Goal: Consume media (video, audio): Consume media (video, audio)

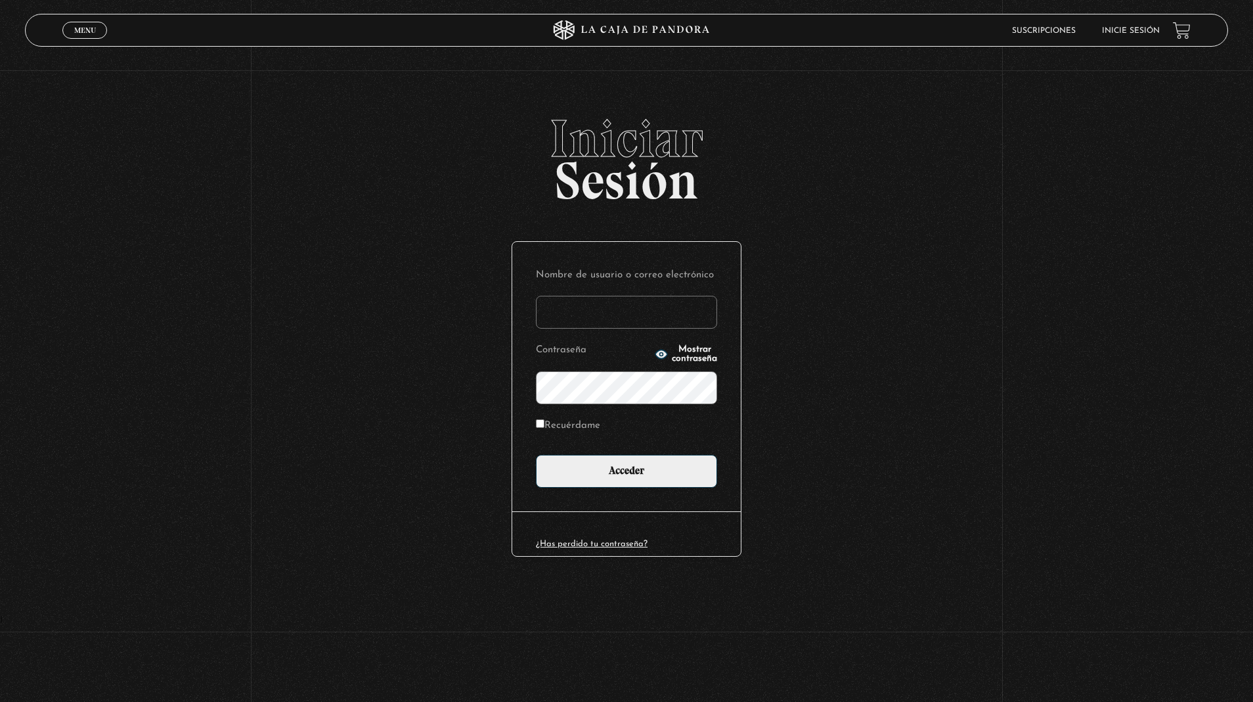
click at [590, 316] on input "Nombre de usuario o correo electrónico" at bounding box center [626, 312] width 181 height 33
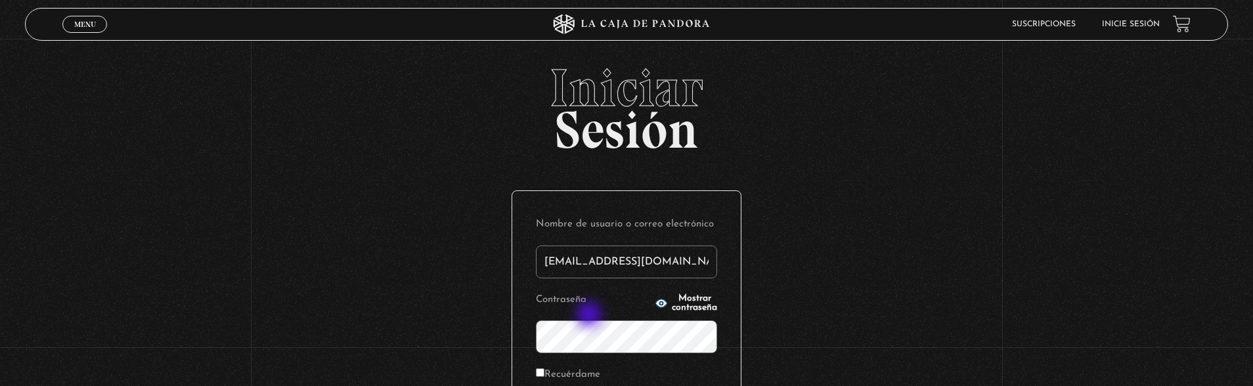
type input "[EMAIL_ADDRESS][DOMAIN_NAME]"
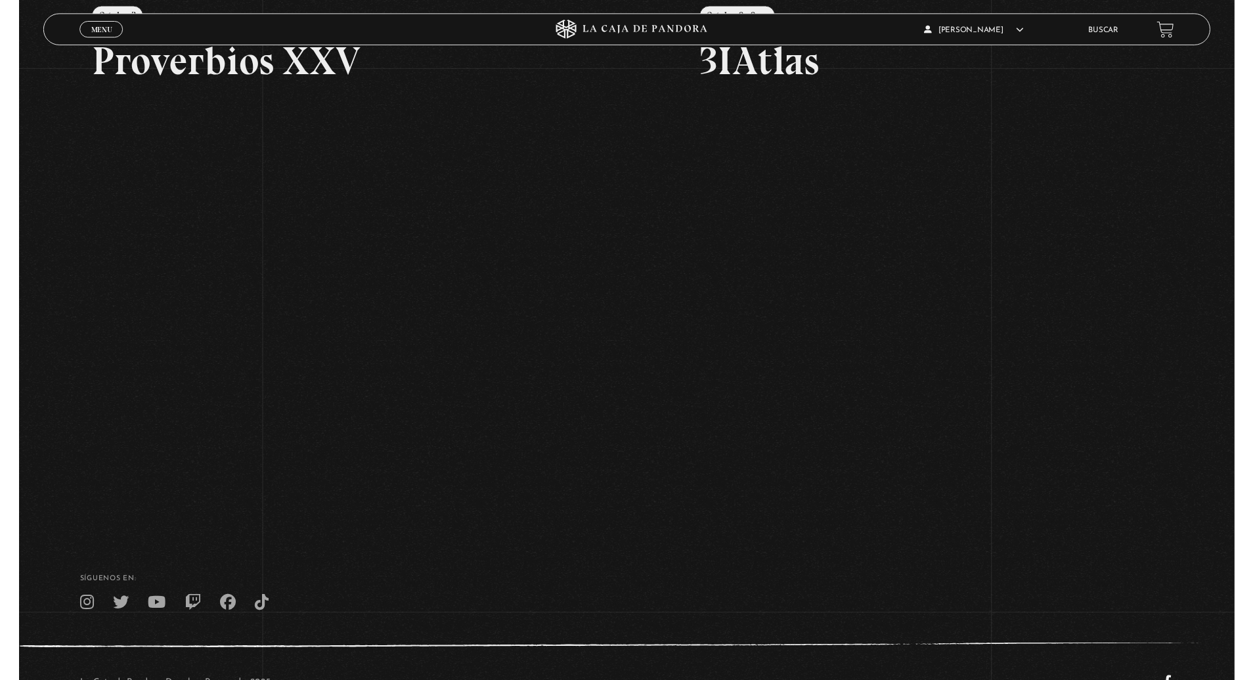
scroll to position [241, 0]
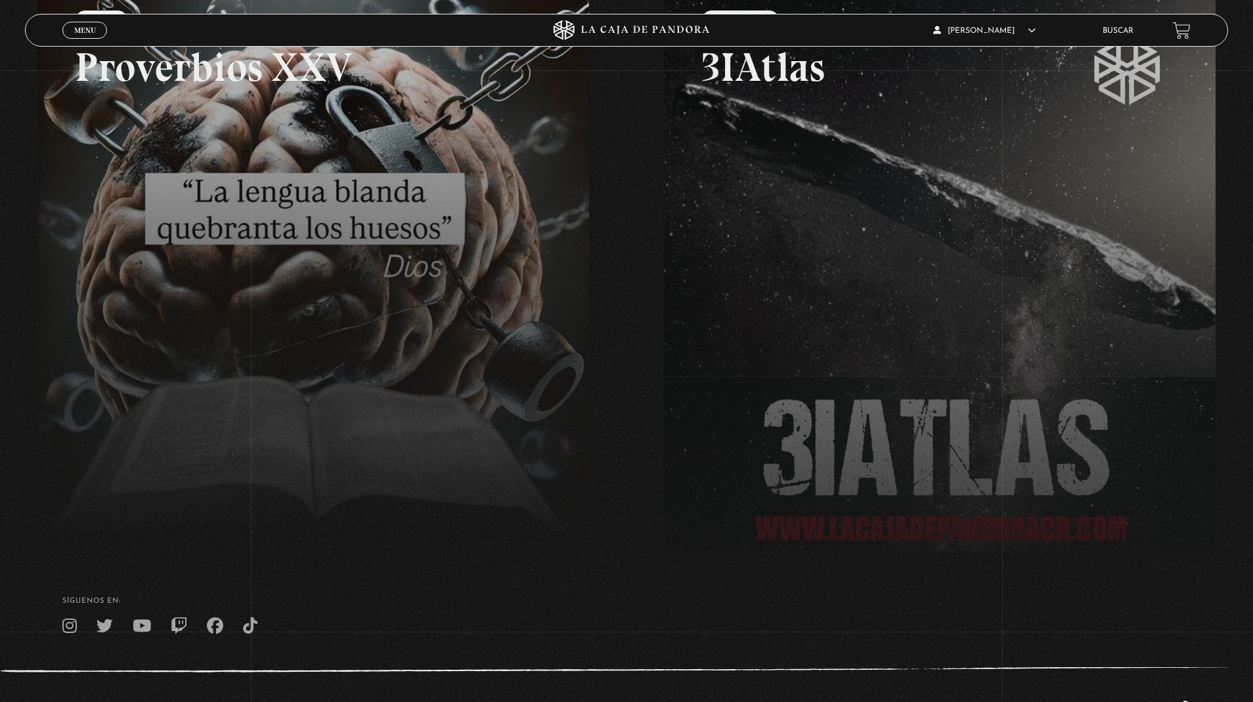
click at [87, 26] on span "Menu" at bounding box center [85, 30] width 22 height 8
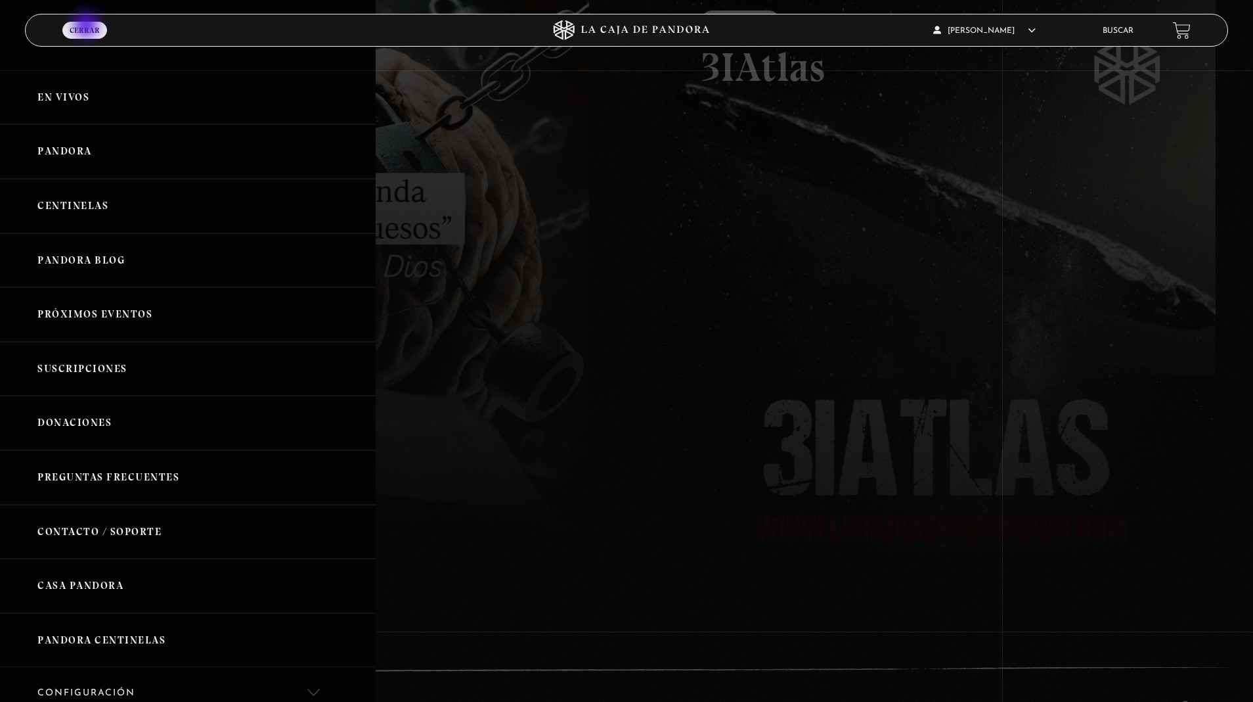
click at [87, 189] on link "Centinelas" at bounding box center [188, 206] width 376 height 55
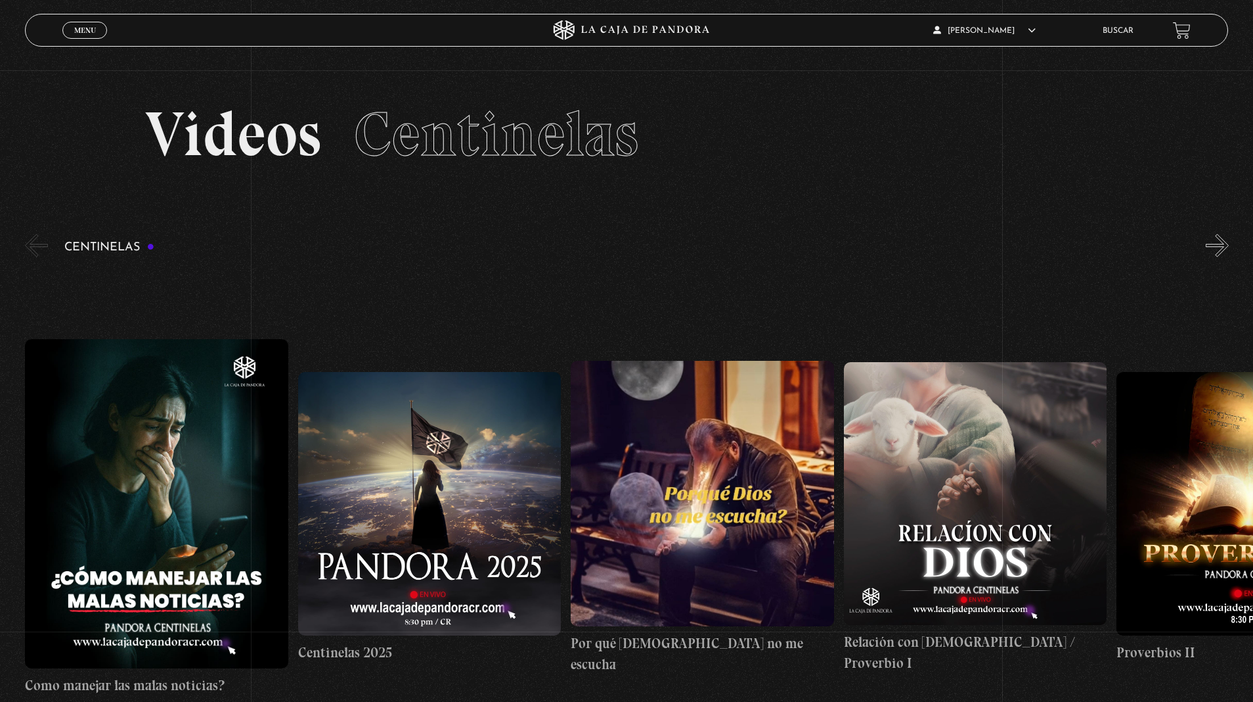
click at [1224, 244] on button "»" at bounding box center [1217, 245] width 23 height 23
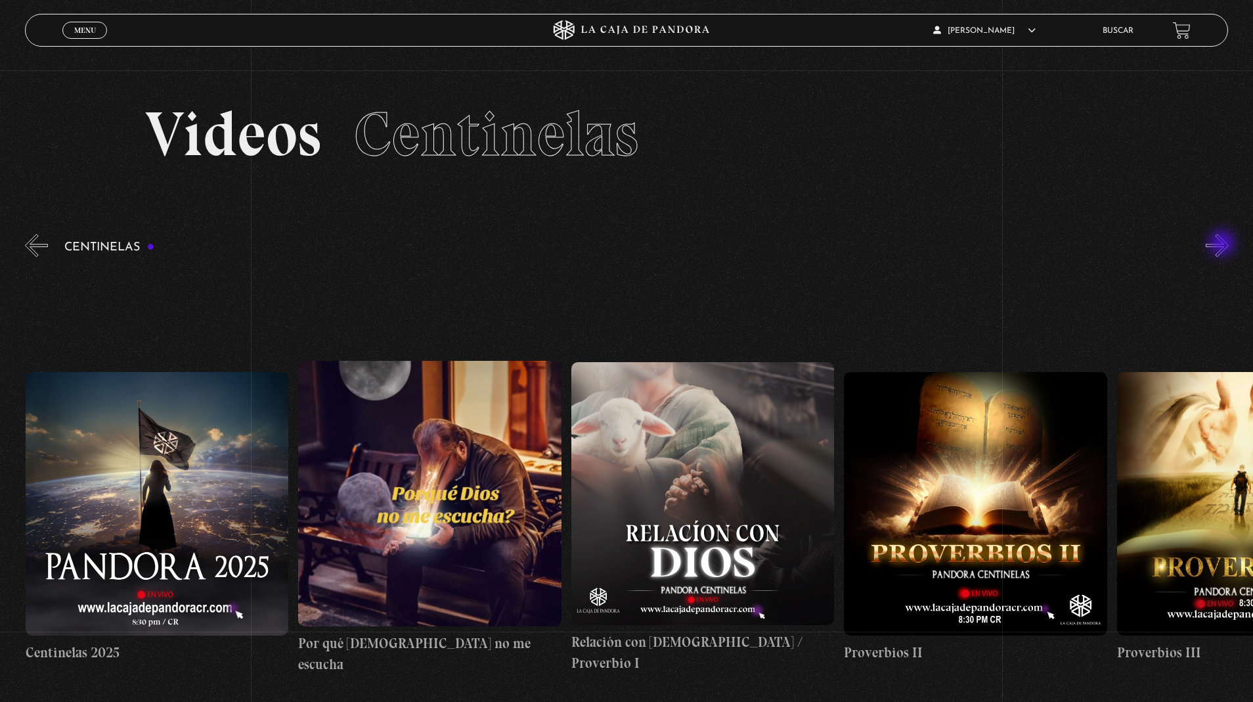
click at [1224, 244] on button "»" at bounding box center [1217, 245] width 23 height 23
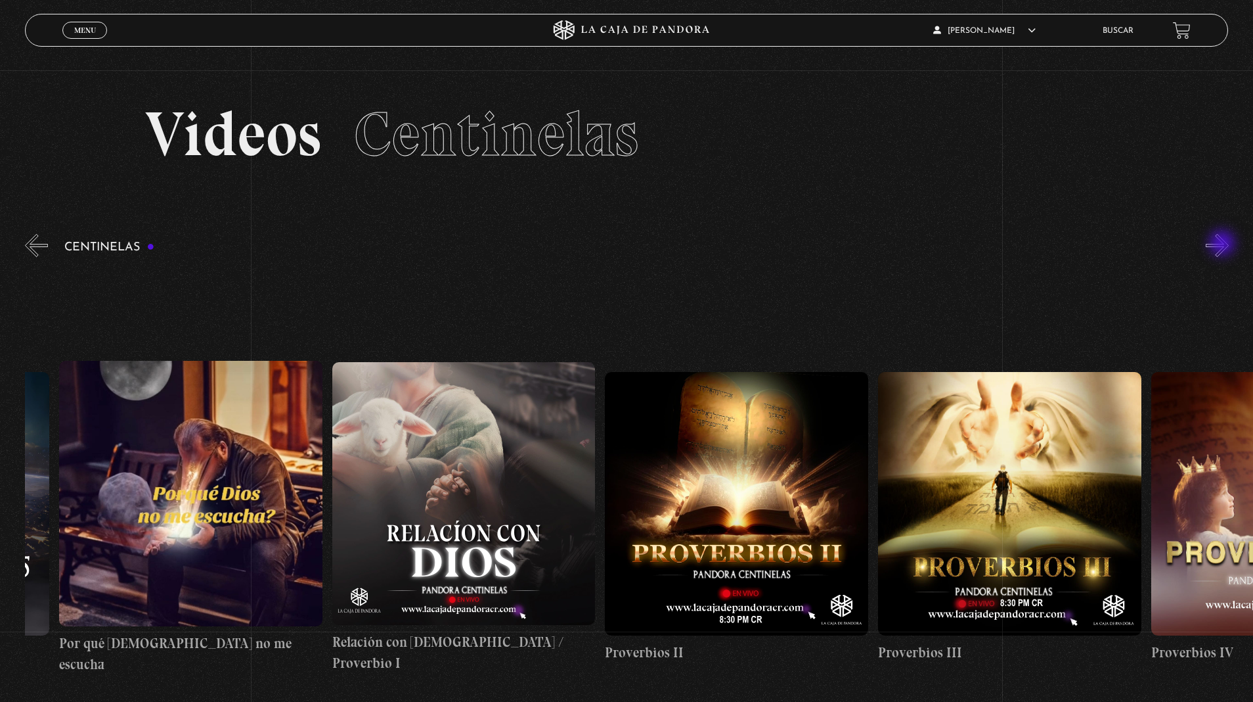
click at [1224, 244] on button "»" at bounding box center [1217, 245] width 23 height 23
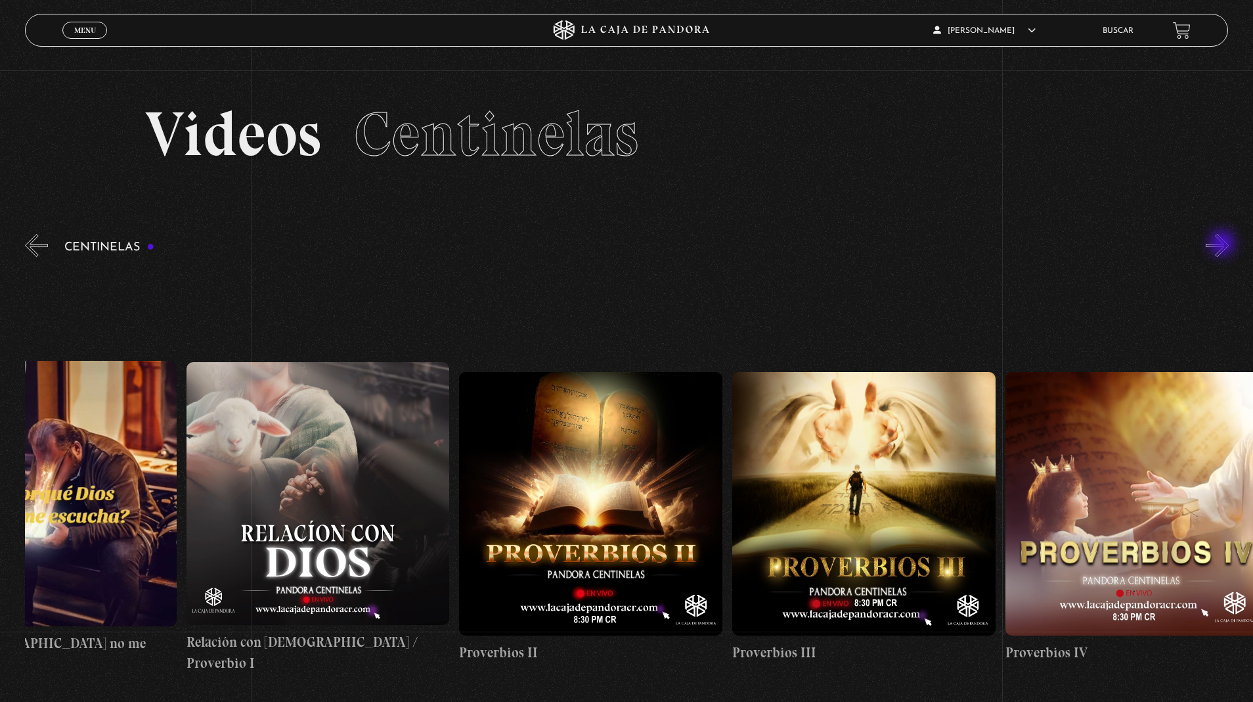
click at [1224, 244] on button "»" at bounding box center [1217, 245] width 23 height 23
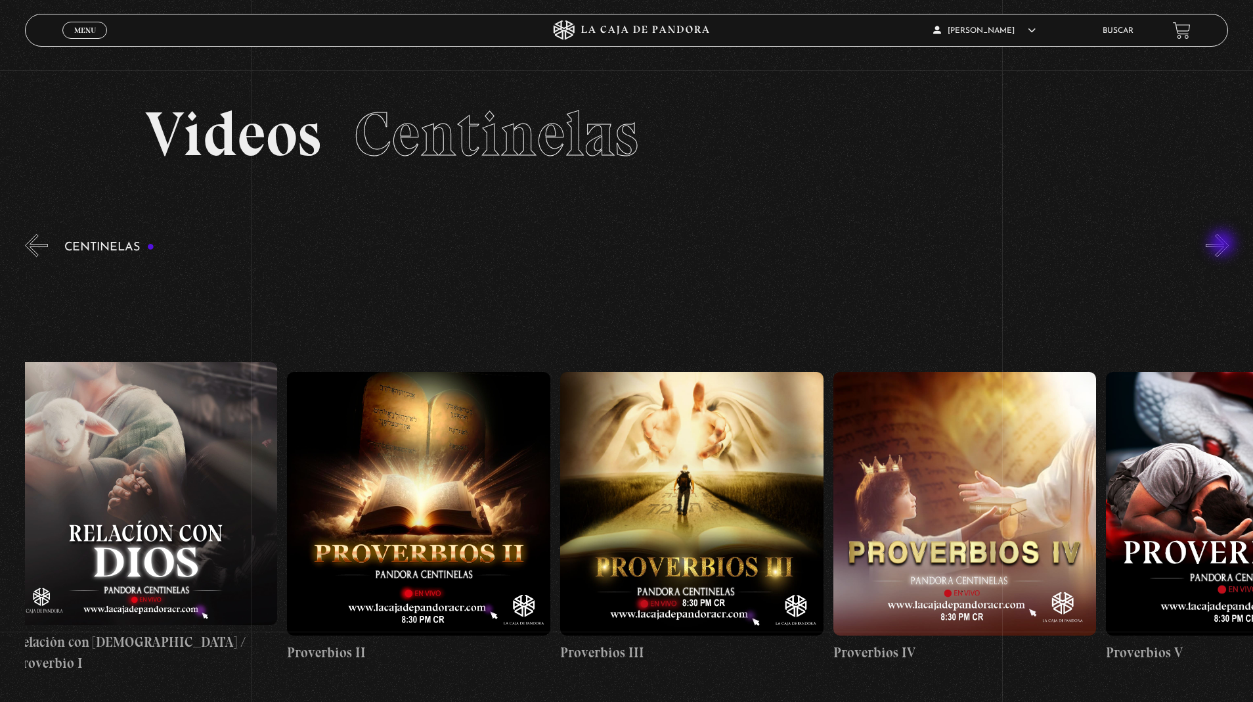
click at [1224, 244] on button "»" at bounding box center [1217, 245] width 23 height 23
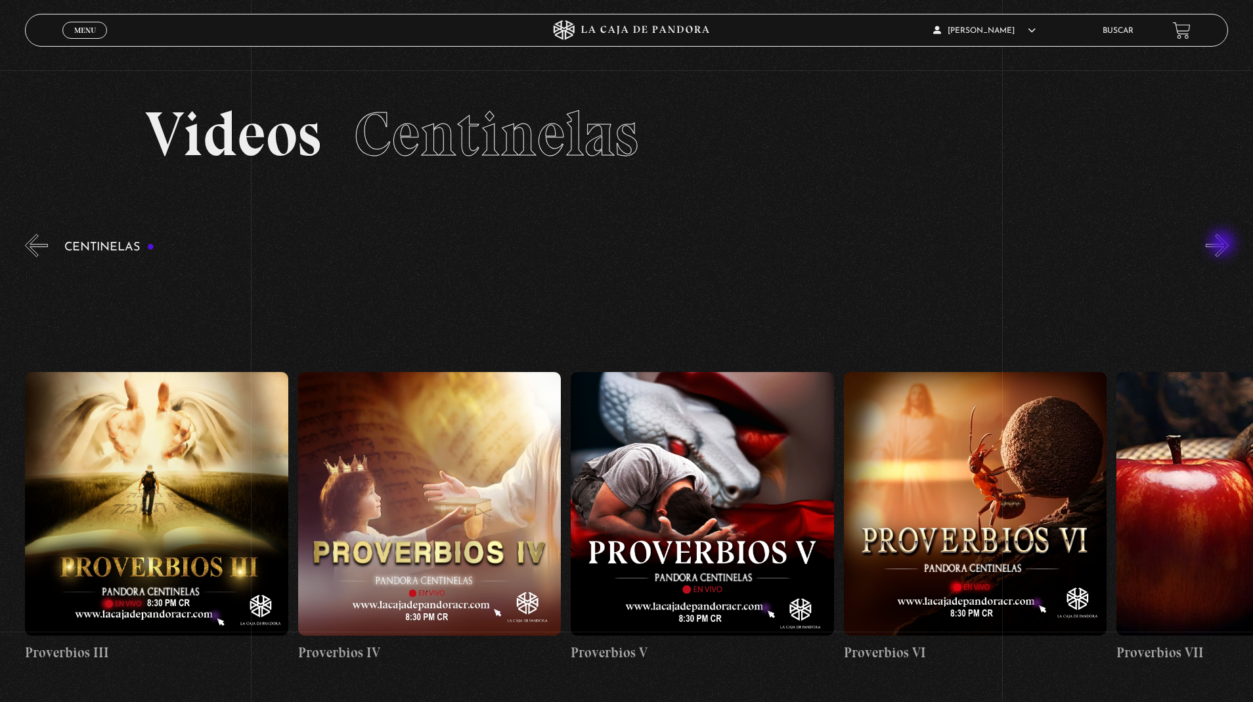
click at [1224, 244] on button "»" at bounding box center [1217, 245] width 23 height 23
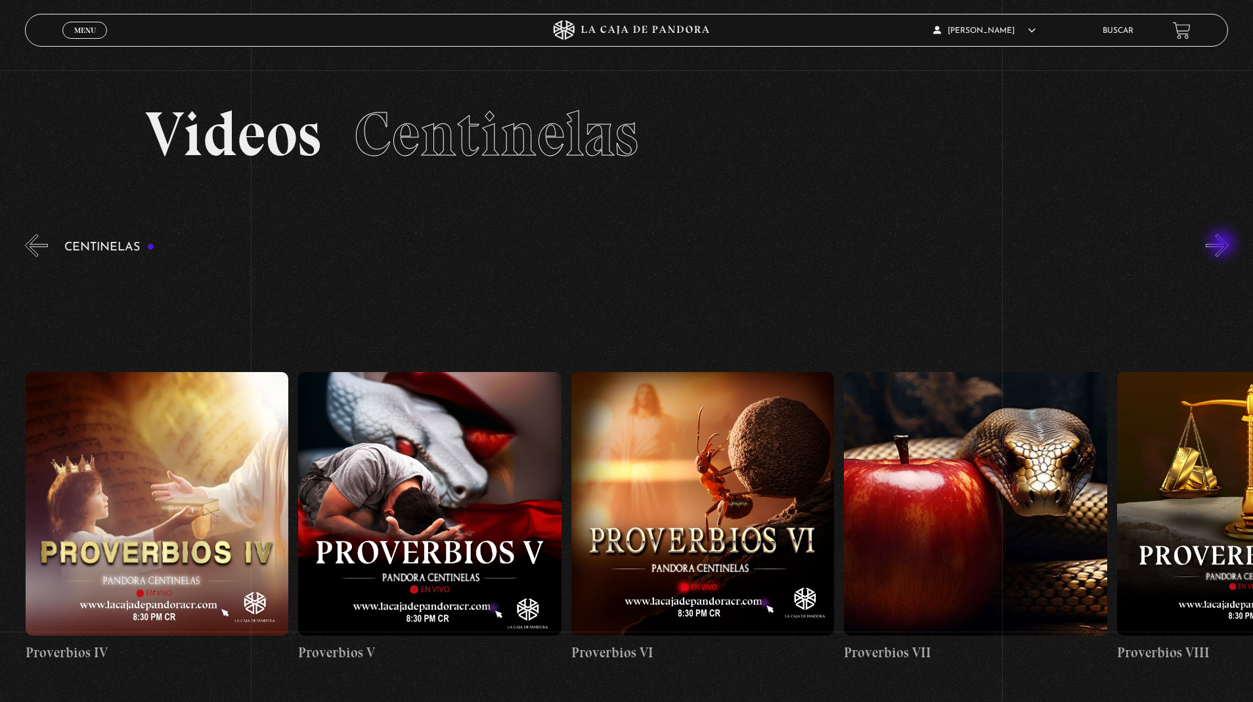
click at [1224, 244] on button "»" at bounding box center [1217, 245] width 23 height 23
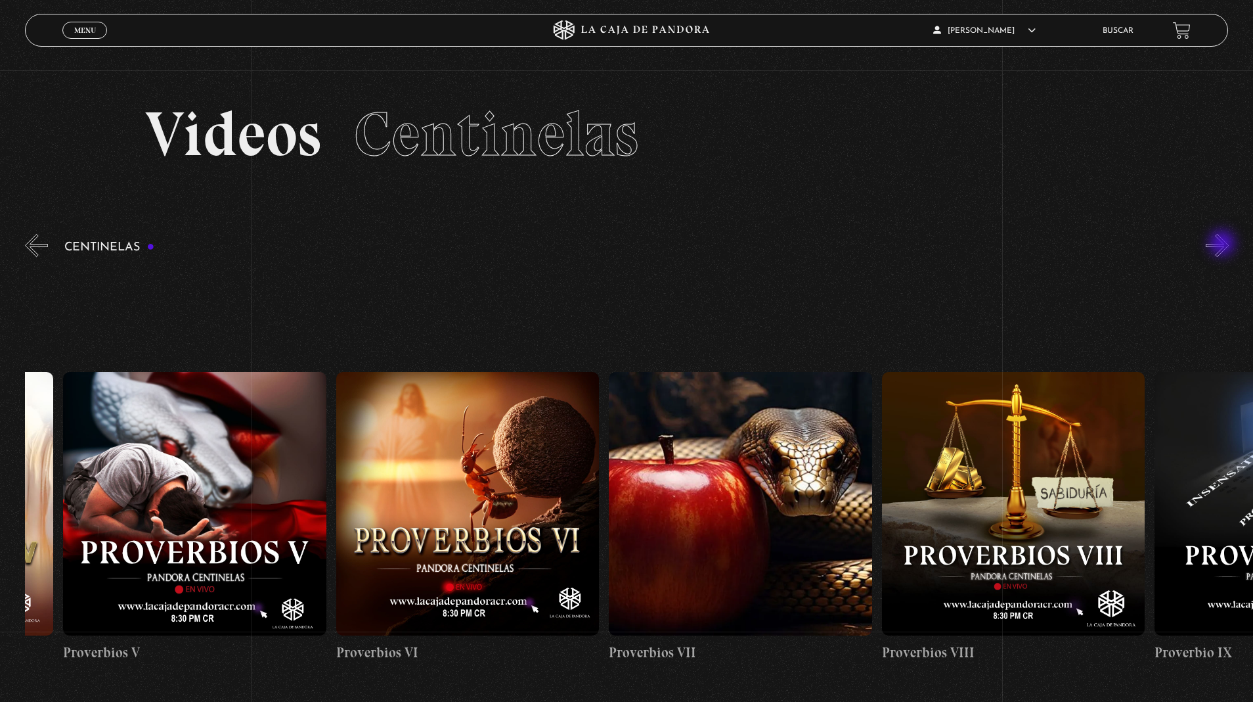
click at [1206, 234] on button "»" at bounding box center [1217, 245] width 23 height 23
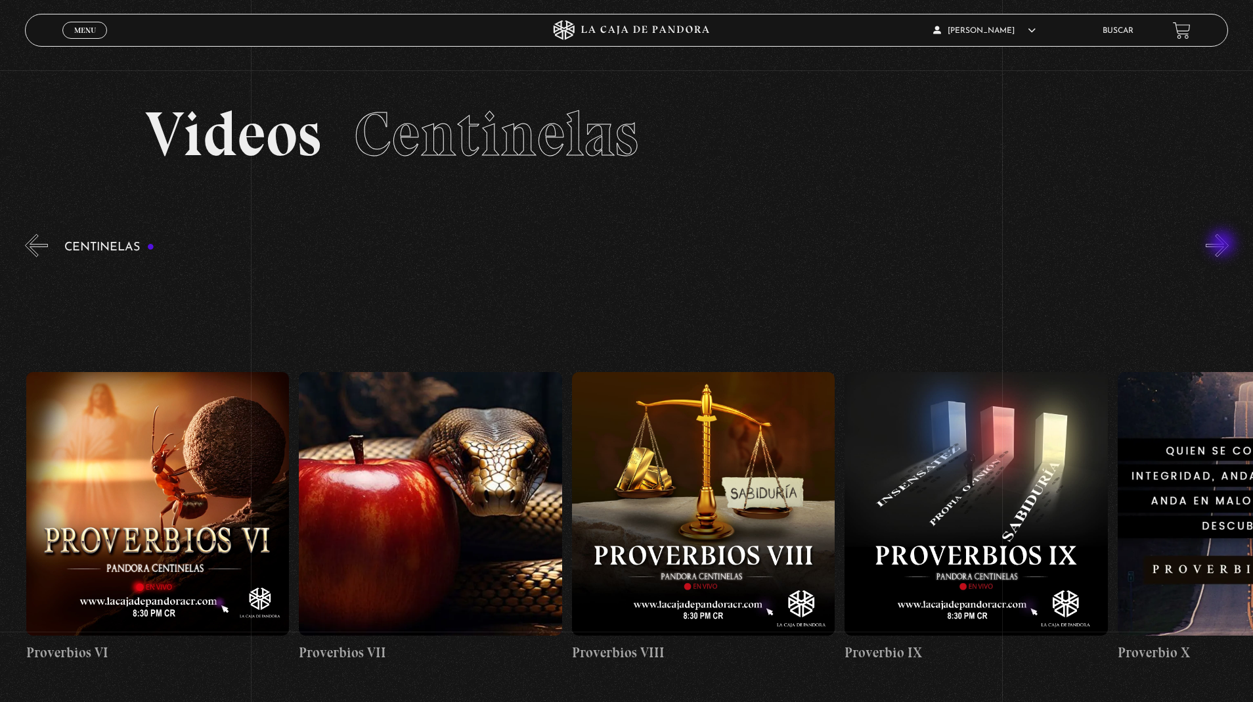
click at [1206, 234] on button "»" at bounding box center [1217, 245] width 23 height 23
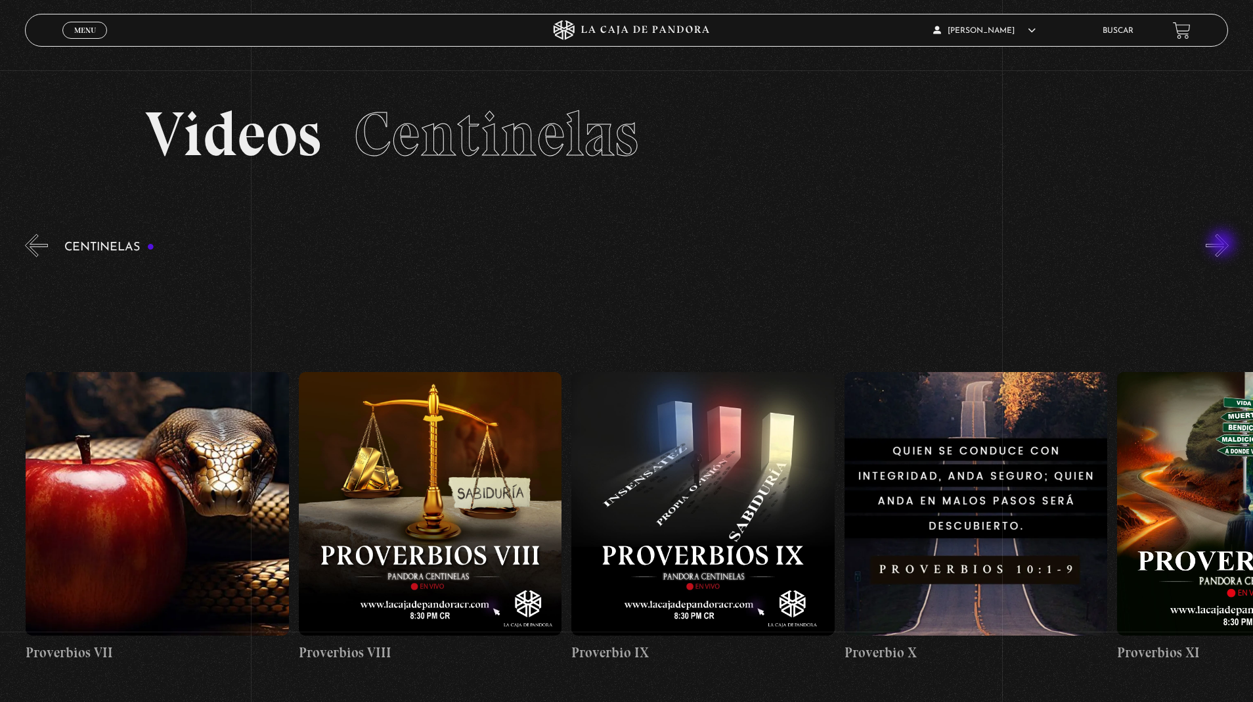
scroll to position [0, 2457]
click at [1206, 234] on button "»" at bounding box center [1217, 245] width 23 height 23
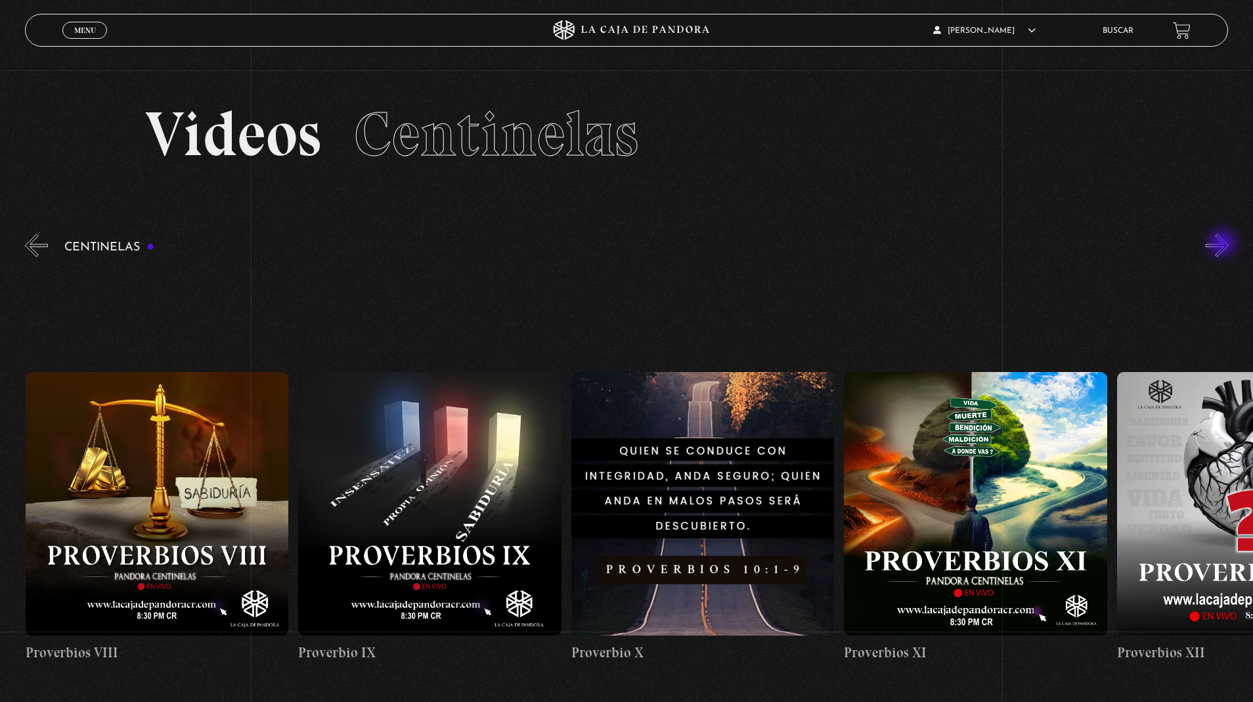
click at [1206, 234] on button "»" at bounding box center [1217, 245] width 23 height 23
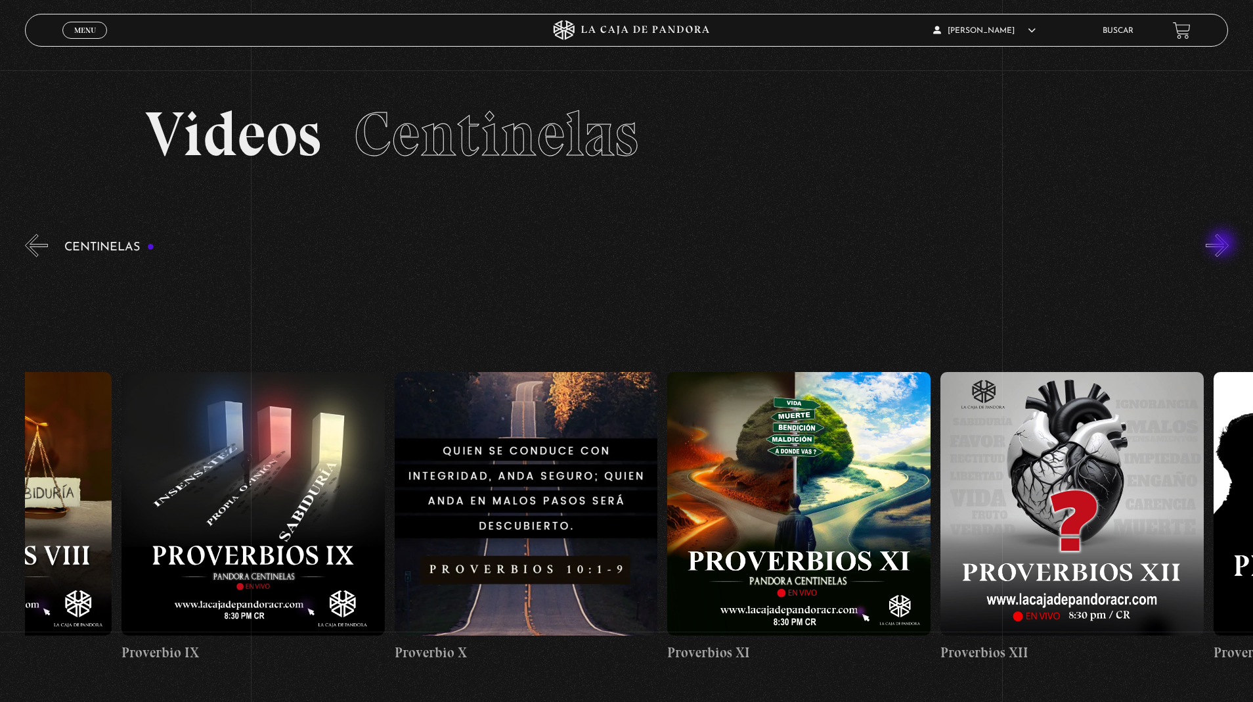
click at [1206, 234] on button "»" at bounding box center [1217, 245] width 23 height 23
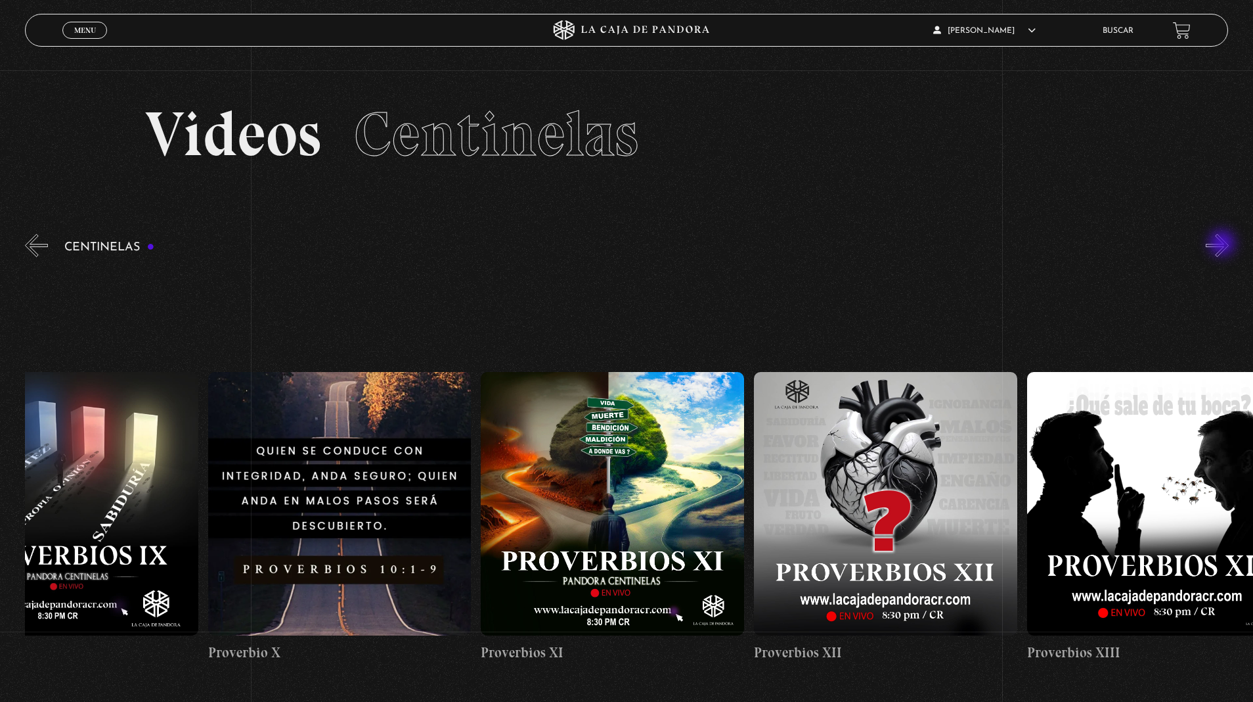
click at [1206, 234] on button "»" at bounding box center [1217, 245] width 23 height 23
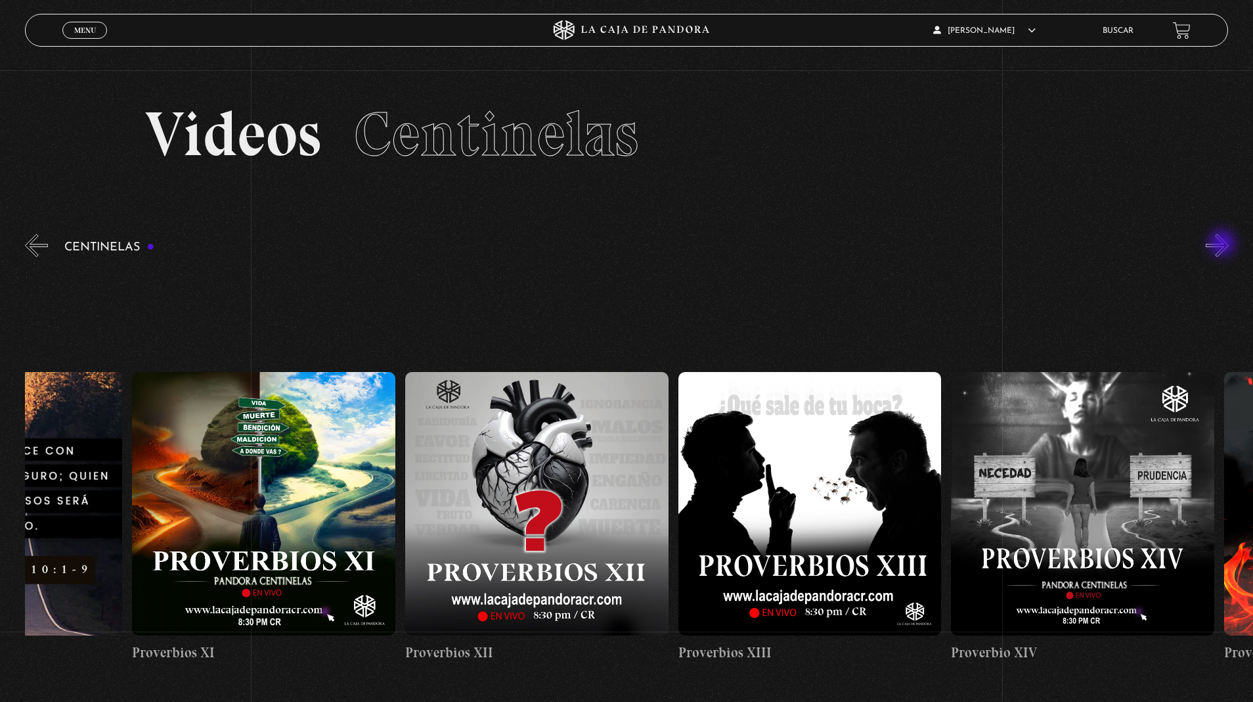
click at [1206, 234] on button "»" at bounding box center [1217, 245] width 23 height 23
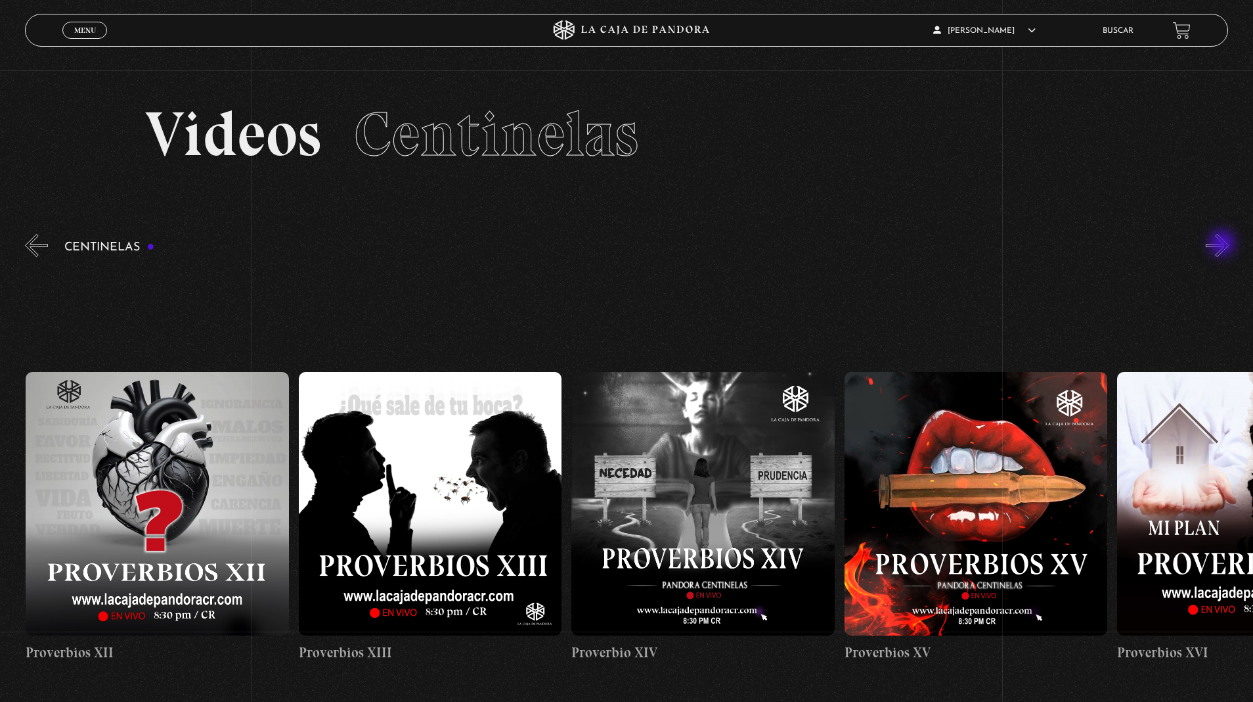
scroll to position [0, 3821]
click at [1206, 234] on button "»" at bounding box center [1217, 245] width 23 height 23
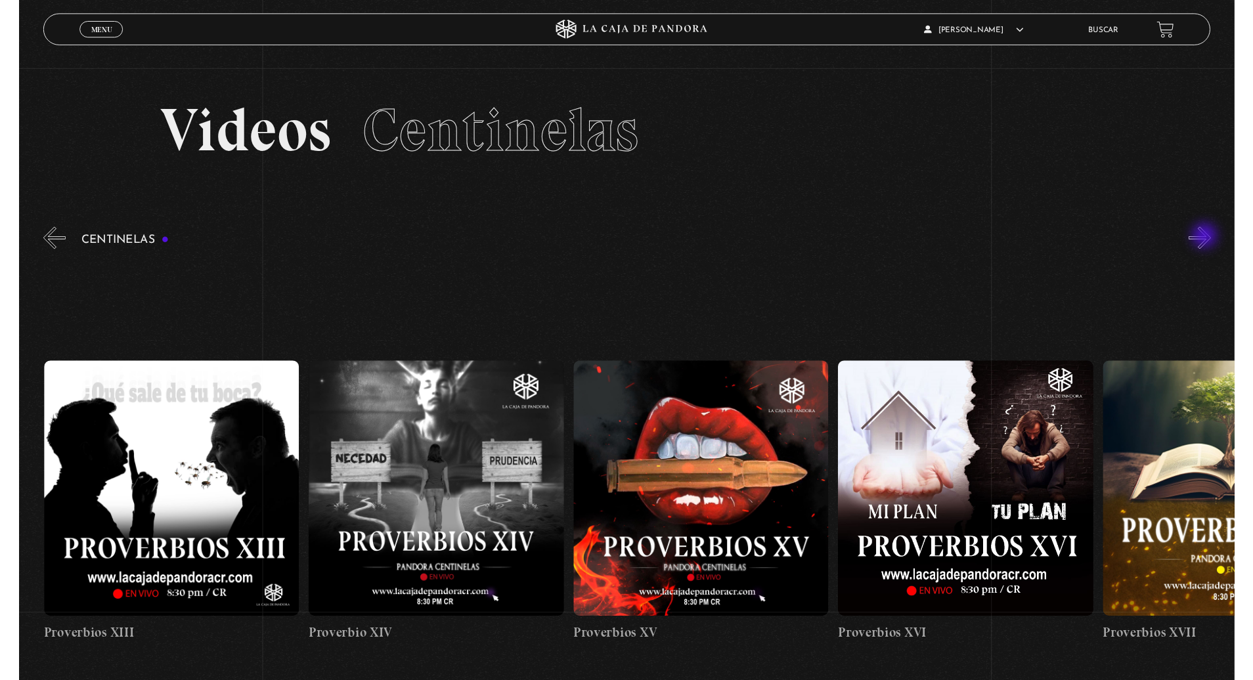
scroll to position [0, 4094]
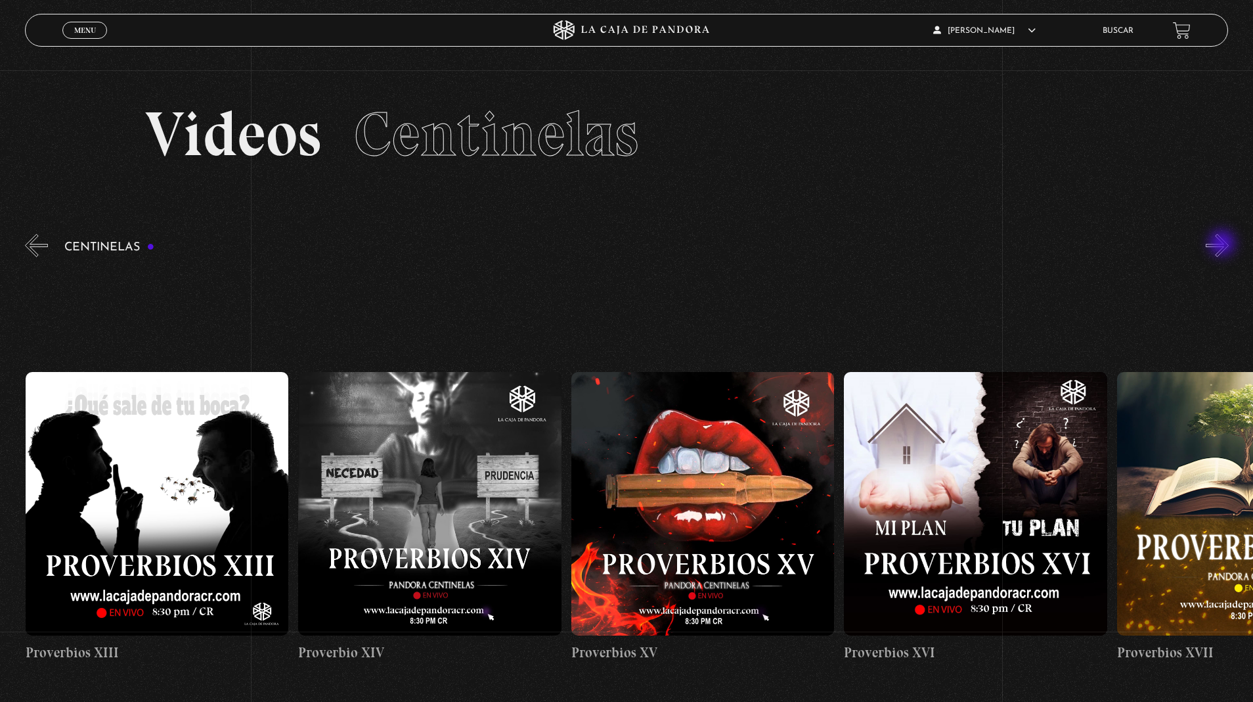
click at [1010, 523] on figure at bounding box center [975, 503] width 263 height 263
